Goal: Task Accomplishment & Management: Manage account settings

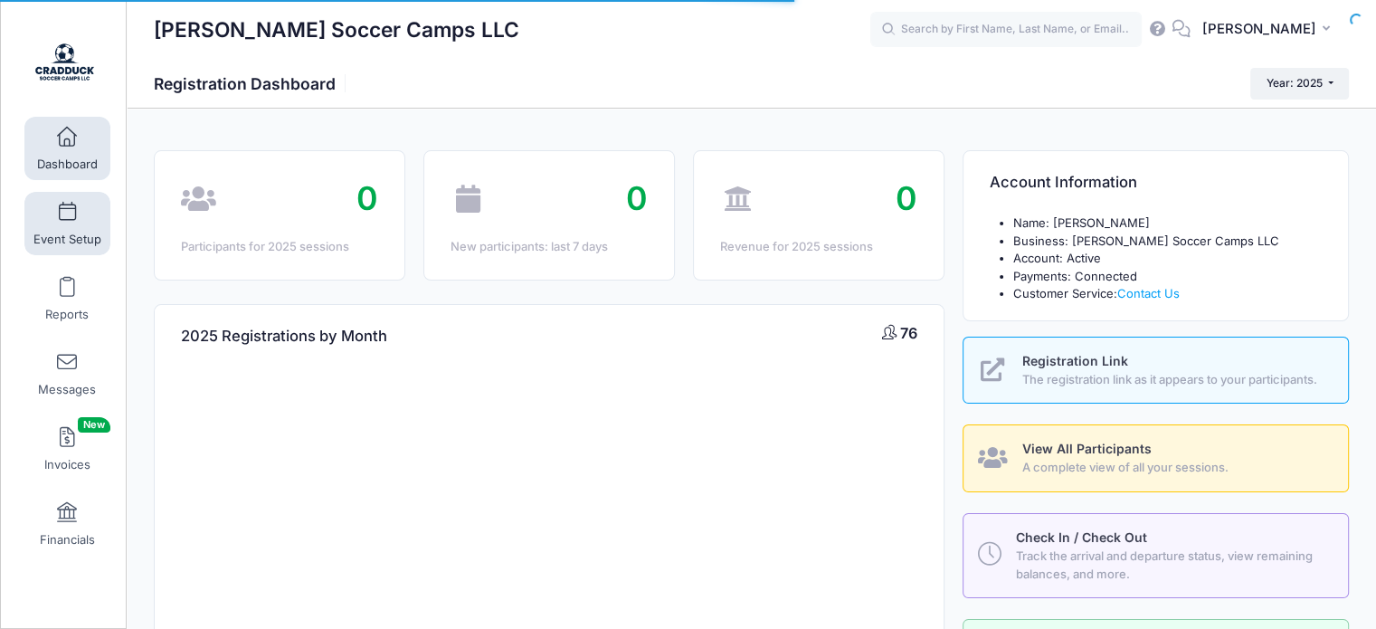
click at [52, 229] on link "Event Setup" at bounding box center [67, 223] width 86 height 63
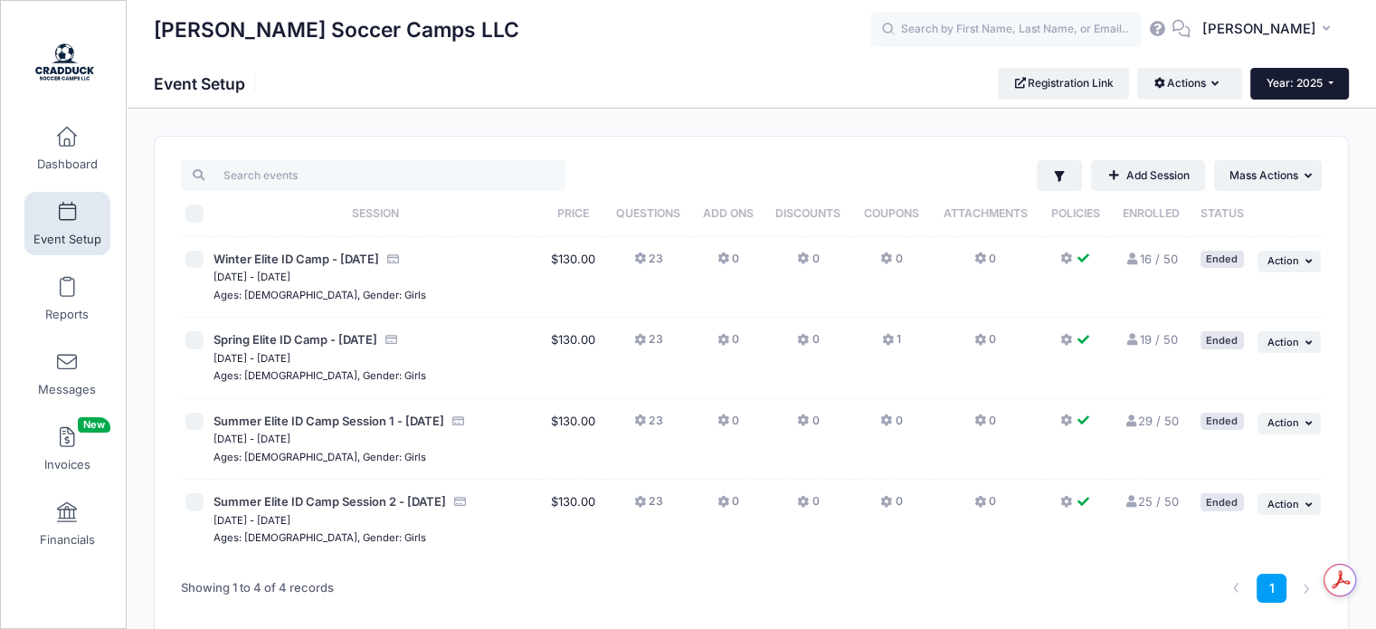
click at [1288, 73] on button "Year: 2025" at bounding box center [1299, 83] width 99 height 31
click at [1282, 115] on link "Year: 2026" at bounding box center [1309, 119] width 118 height 24
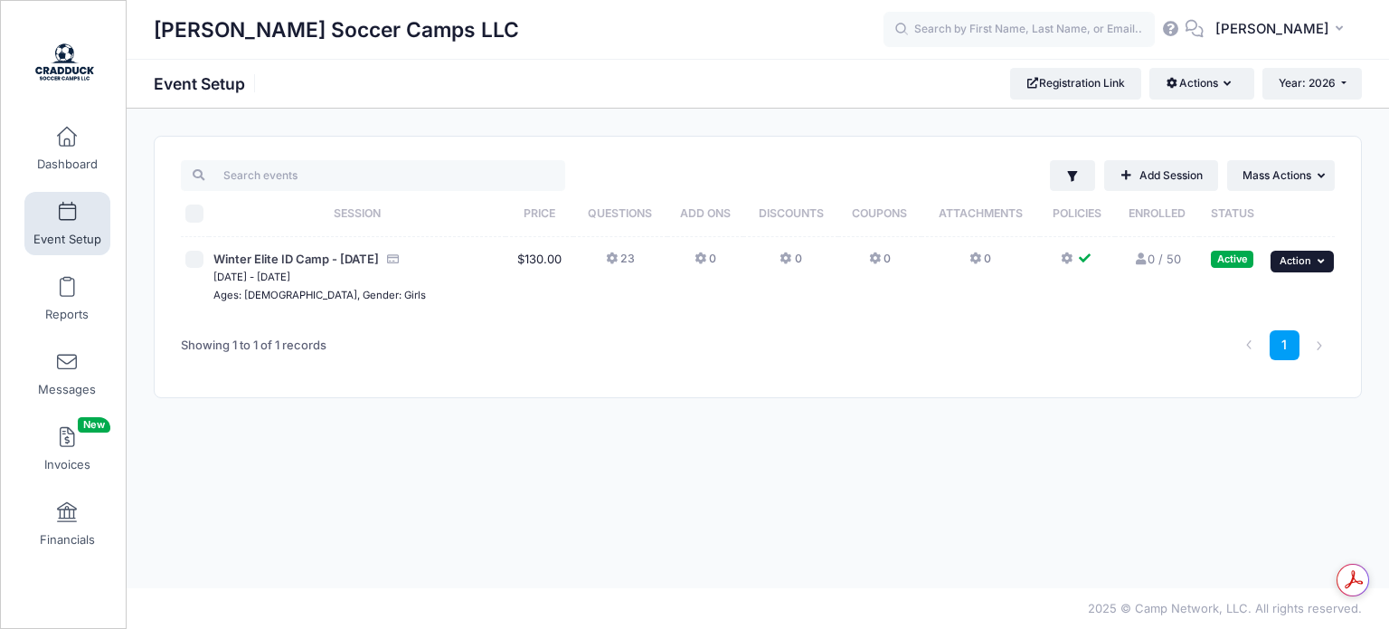
click at [1297, 267] on button "... Action" at bounding box center [1302, 262] width 63 height 22
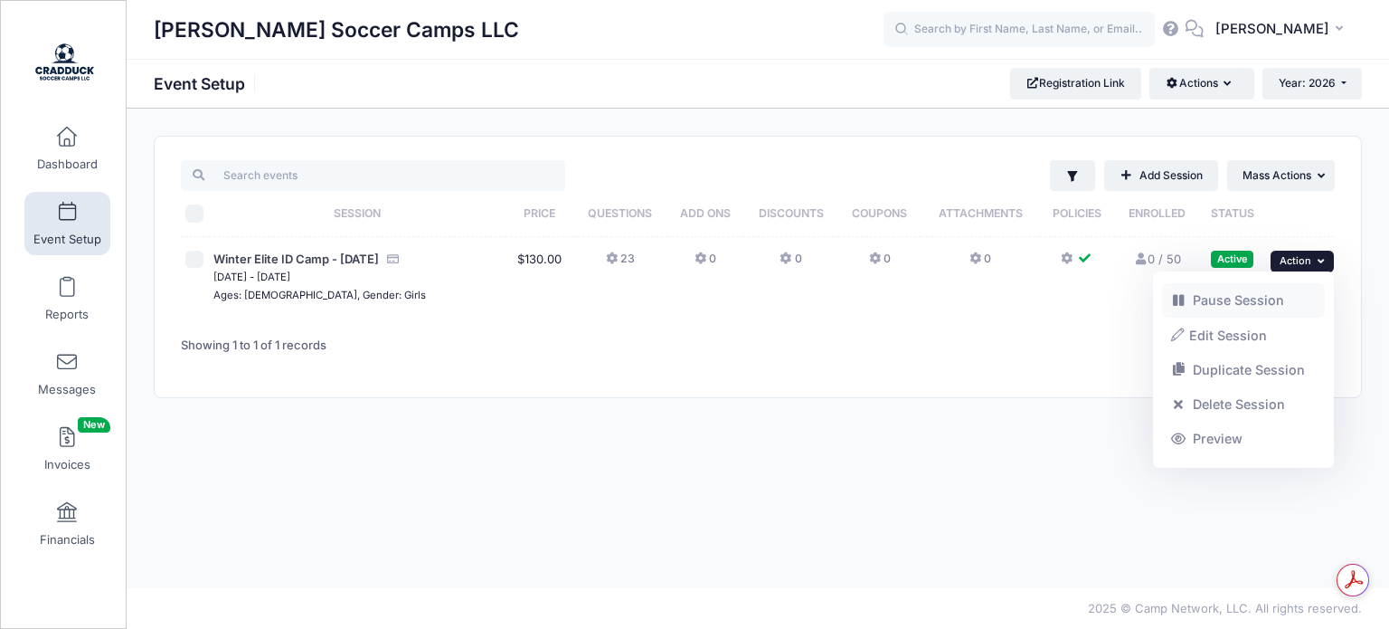
click at [1226, 299] on link "Pause Session" at bounding box center [1244, 300] width 164 height 34
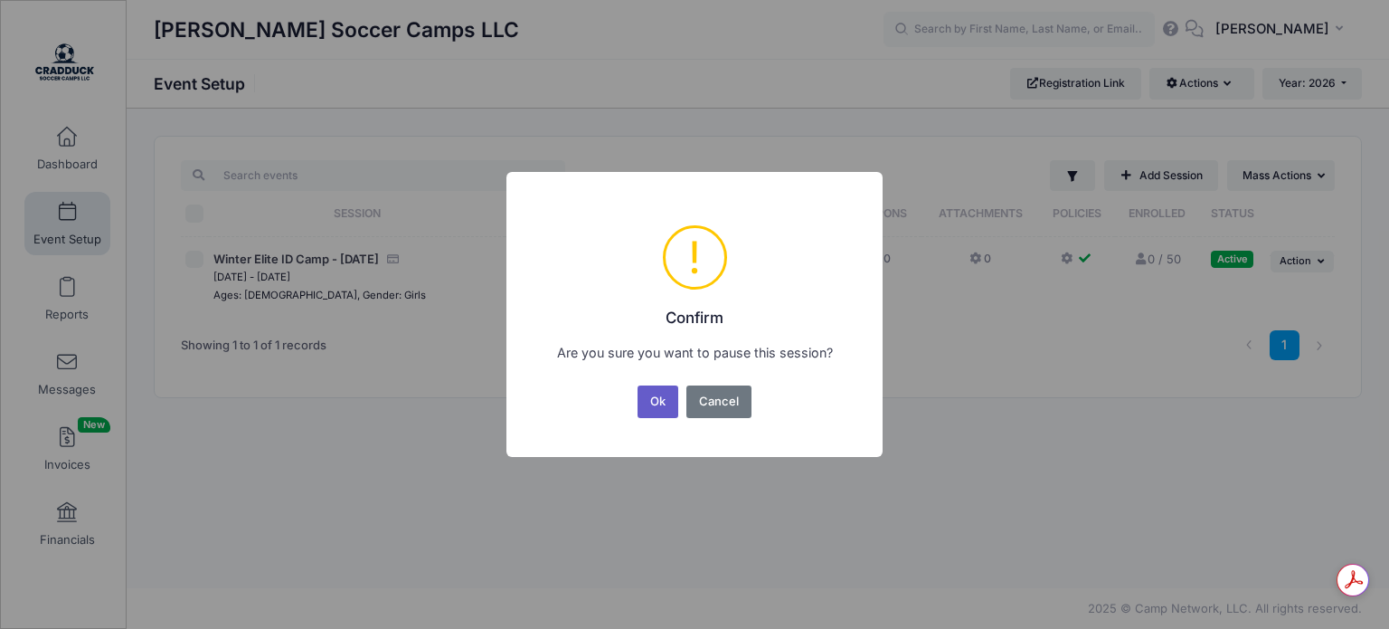
click at [662, 402] on button "Ok" at bounding box center [659, 401] width 42 height 33
